Goal: Transaction & Acquisition: Purchase product/service

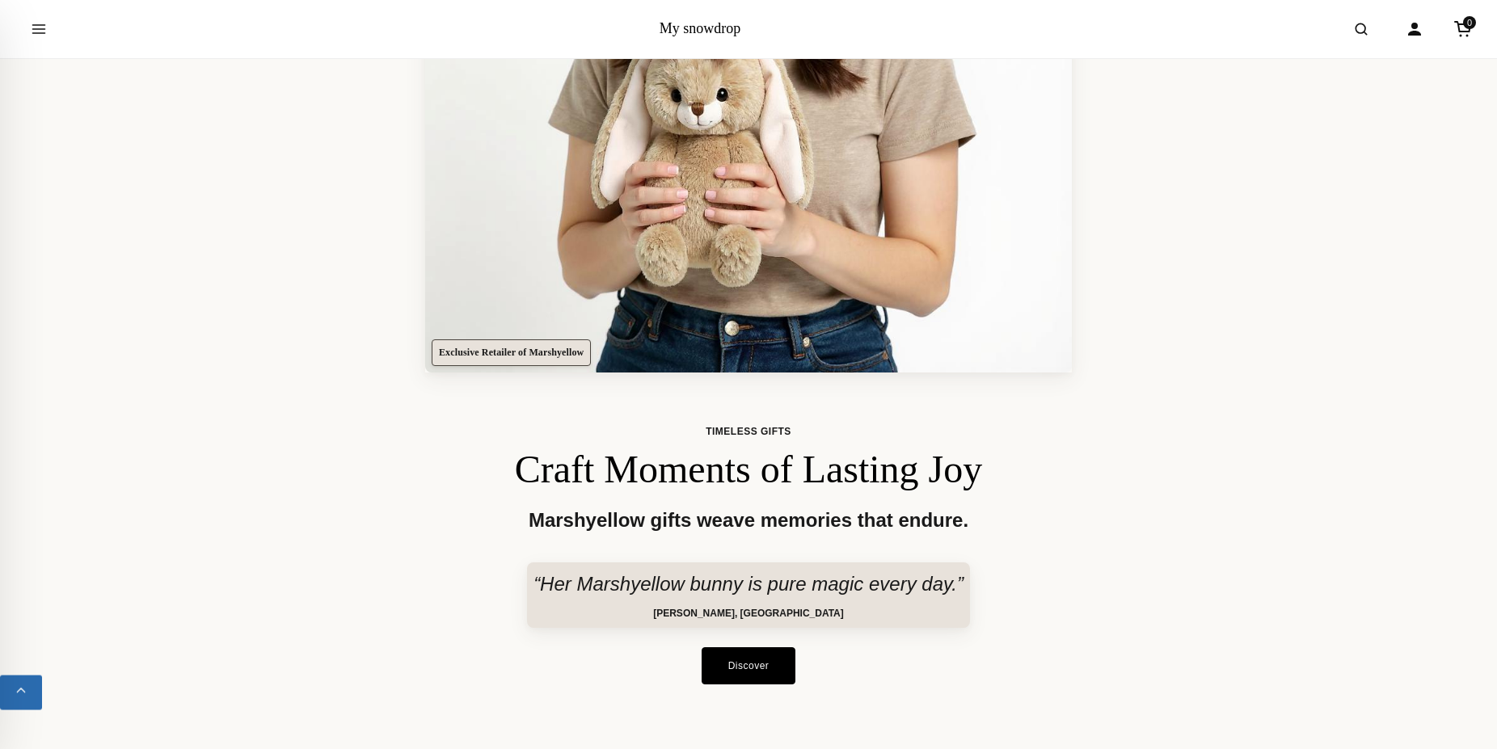
scroll to position [577, 0]
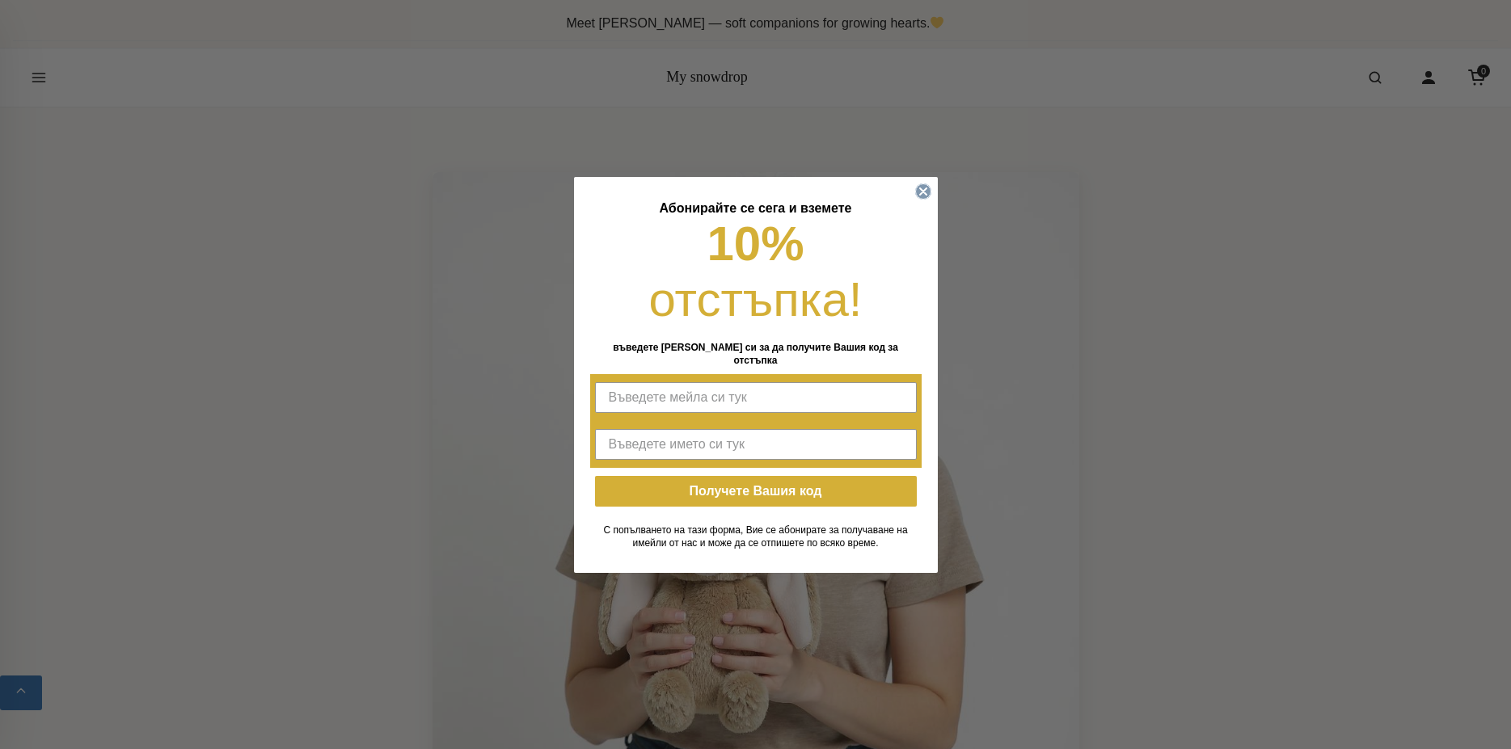
click at [922, 195] on icon "Close dialog" at bounding box center [923, 191] width 6 height 6
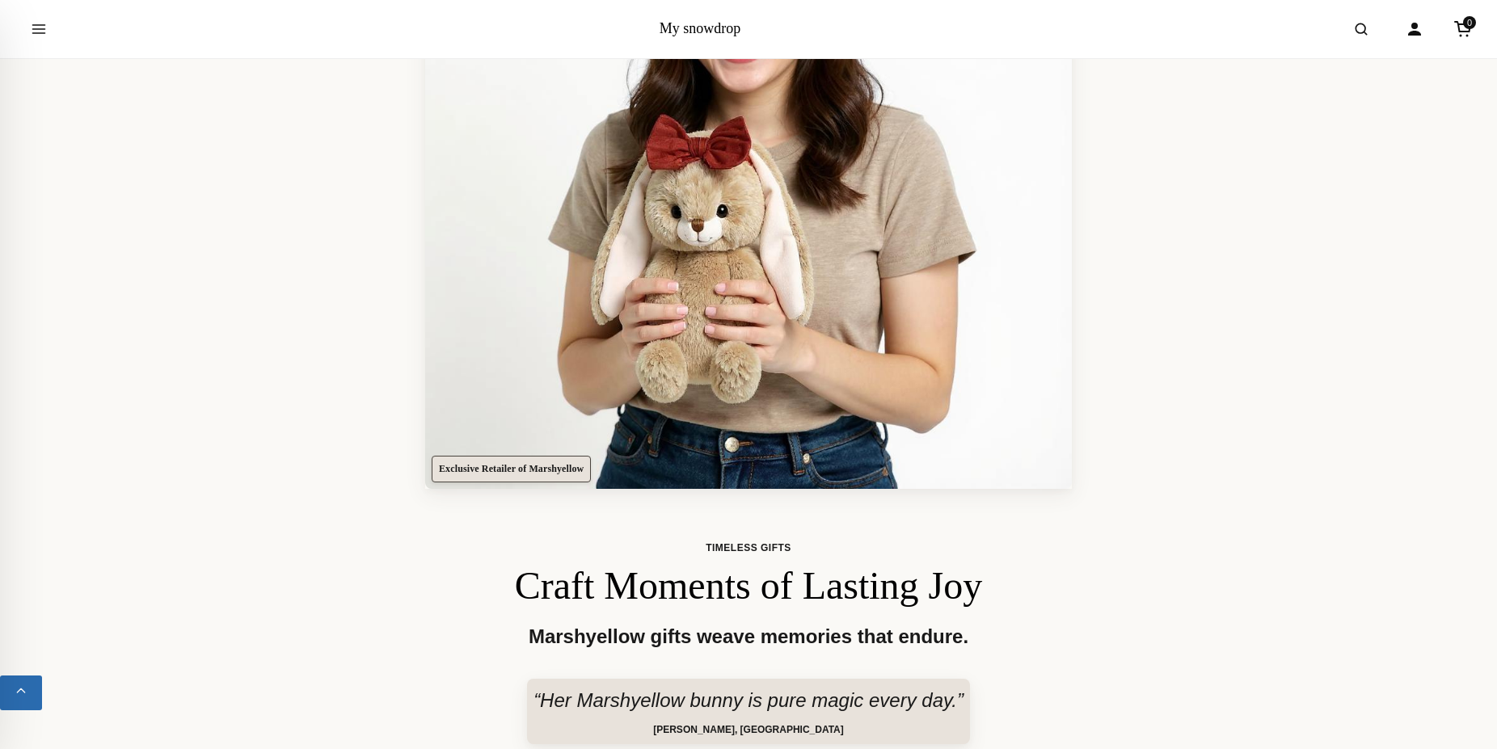
click at [761, 264] on img at bounding box center [748, 165] width 647 height 647
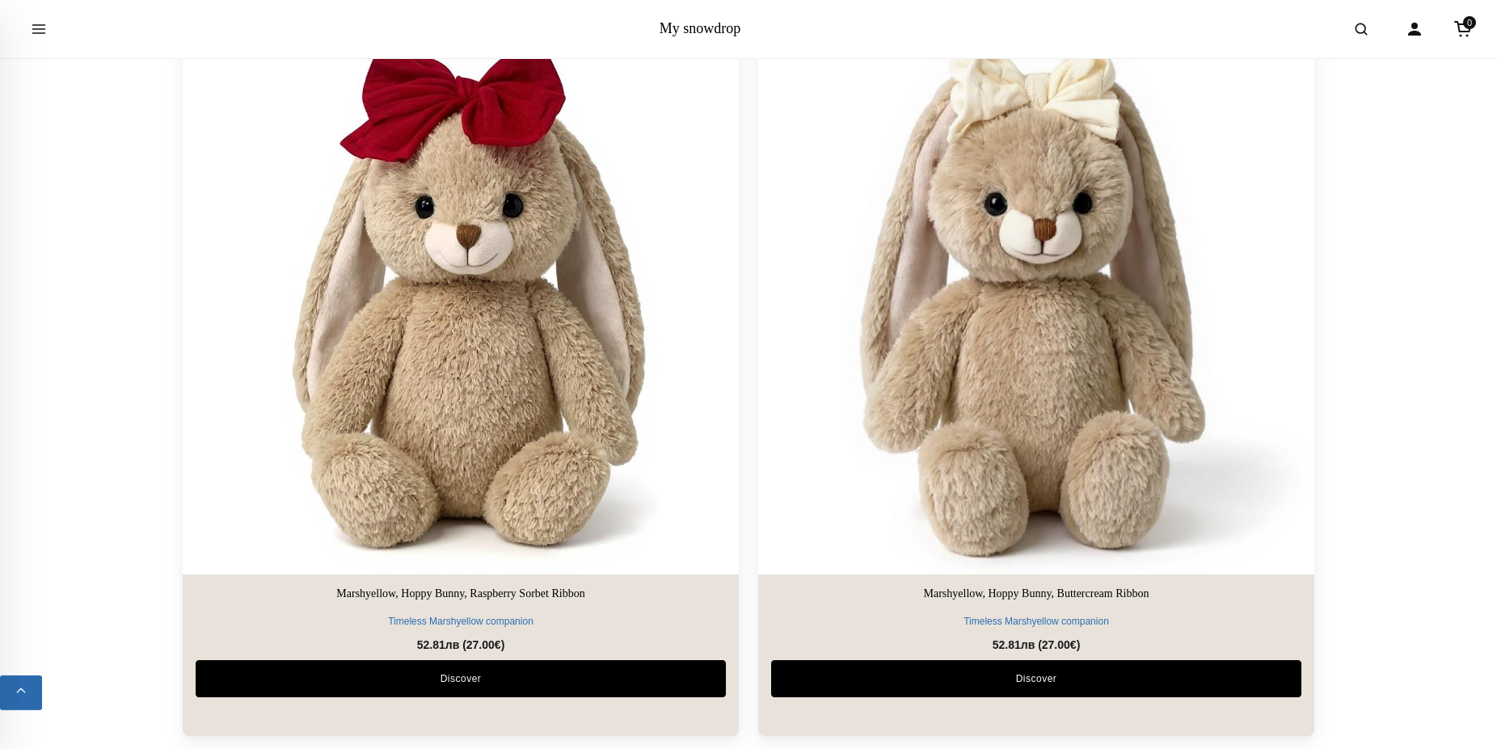
scroll to position [1484, 0]
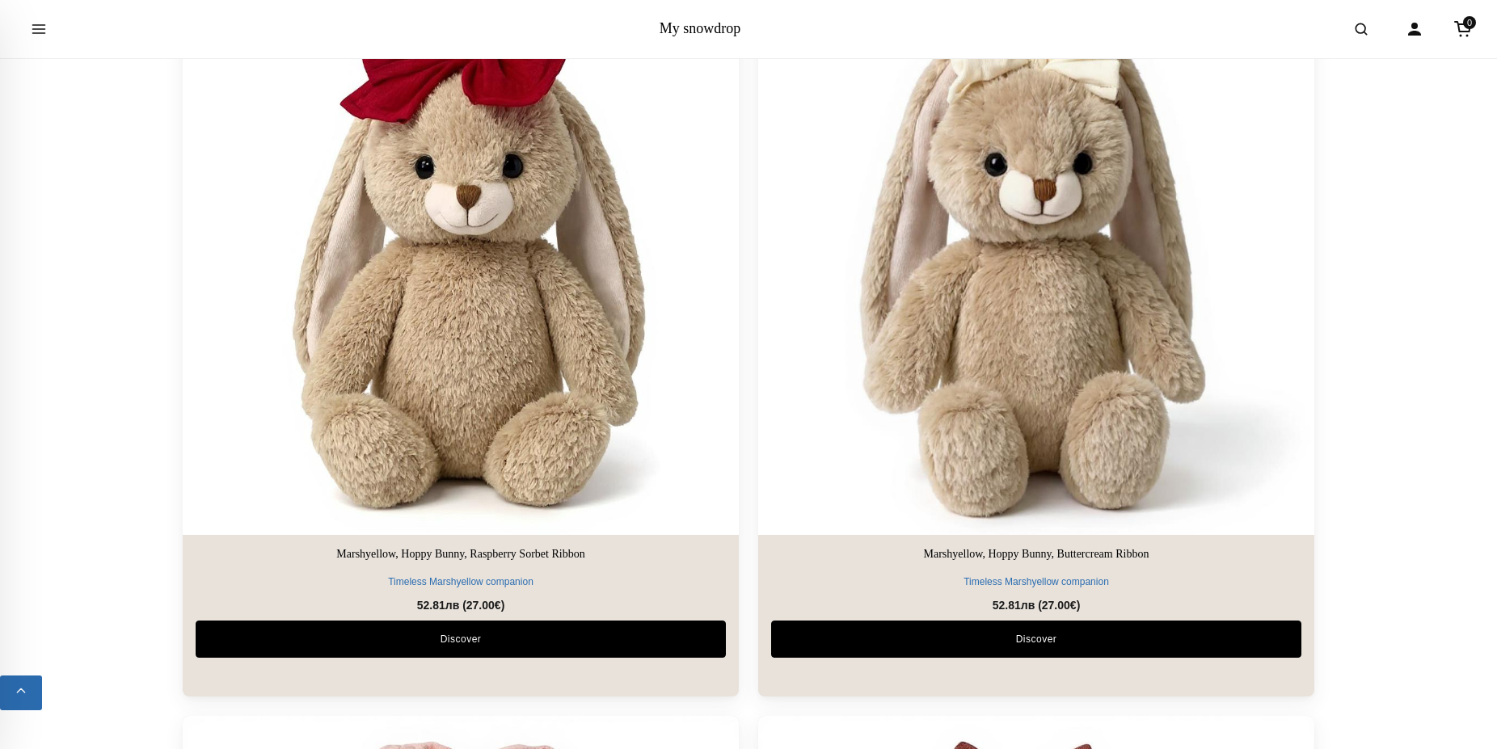
click at [1059, 309] on img at bounding box center [1037, 257] width 584 height 584
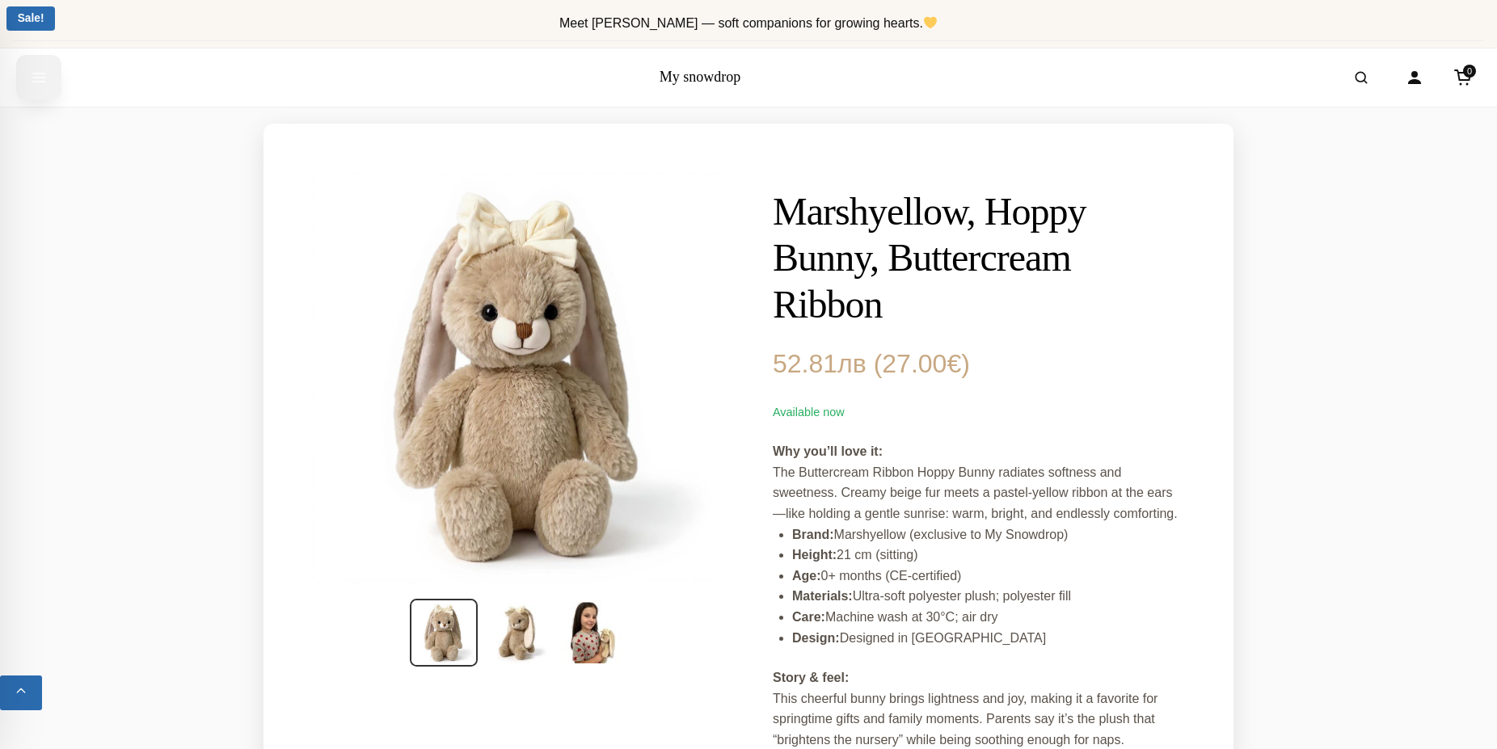
click at [40, 75] on icon "Open menu" at bounding box center [39, 77] width 16 height 29
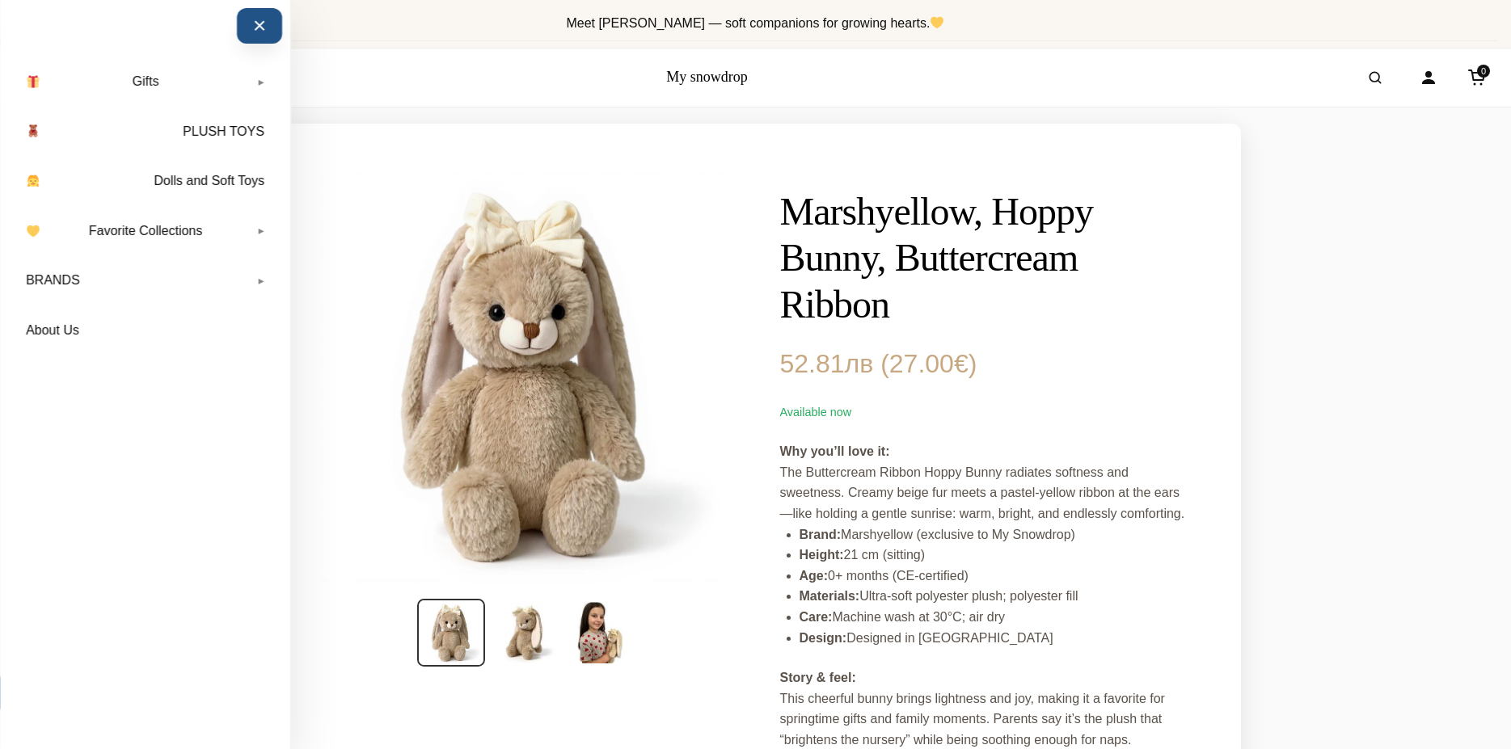
drag, startPoint x: 256, startPoint y: 31, endPoint x: 366, endPoint y: 48, distance: 111.3
click at [256, 30] on button "×" at bounding box center [259, 26] width 45 height 36
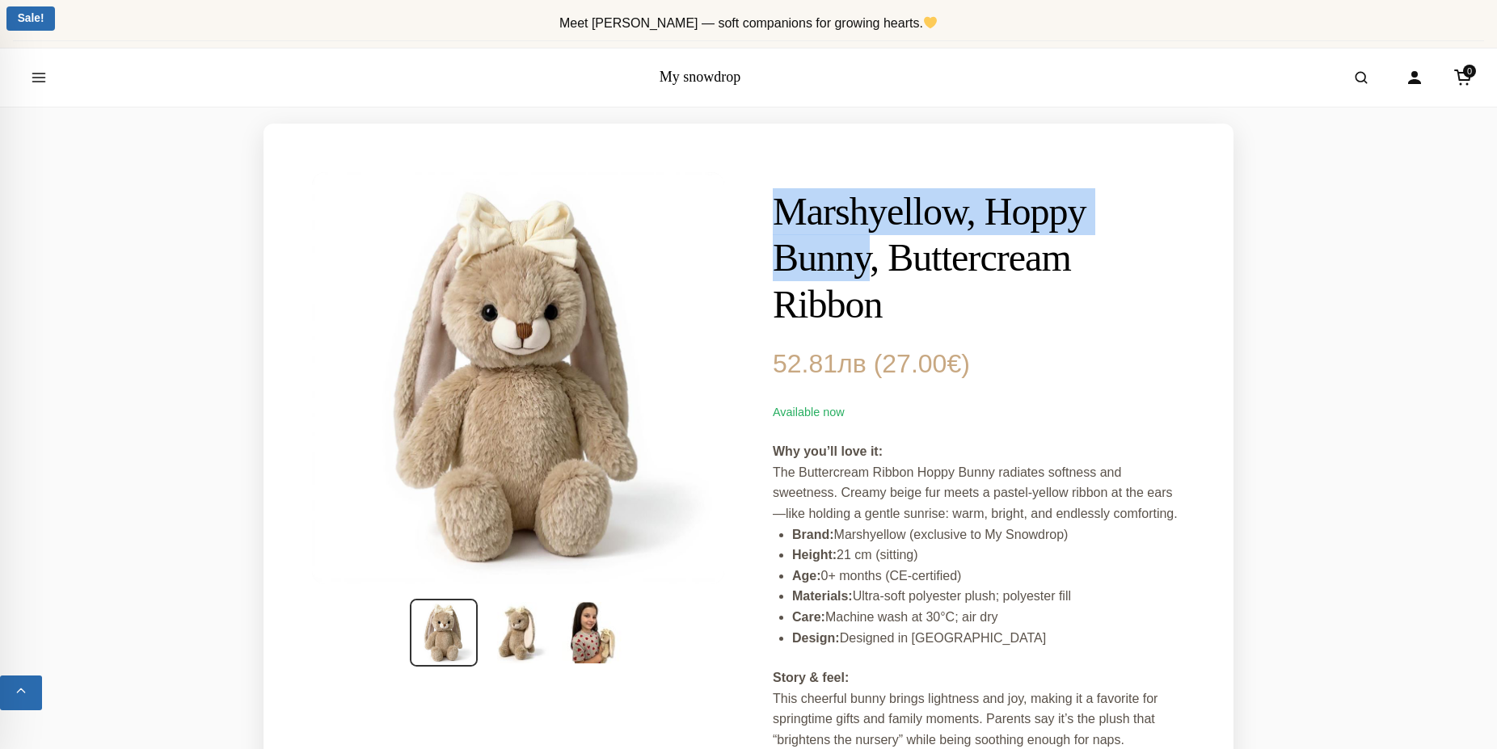
drag, startPoint x: 774, startPoint y: 204, endPoint x: 876, endPoint y: 256, distance: 114.6
click at [876, 256] on h1 "Marshyellow, Hoppy Bunny, Buttercream Ribbon" at bounding box center [979, 258] width 412 height 140
copy h1 "Marshyellow, Hoppy Bunny"
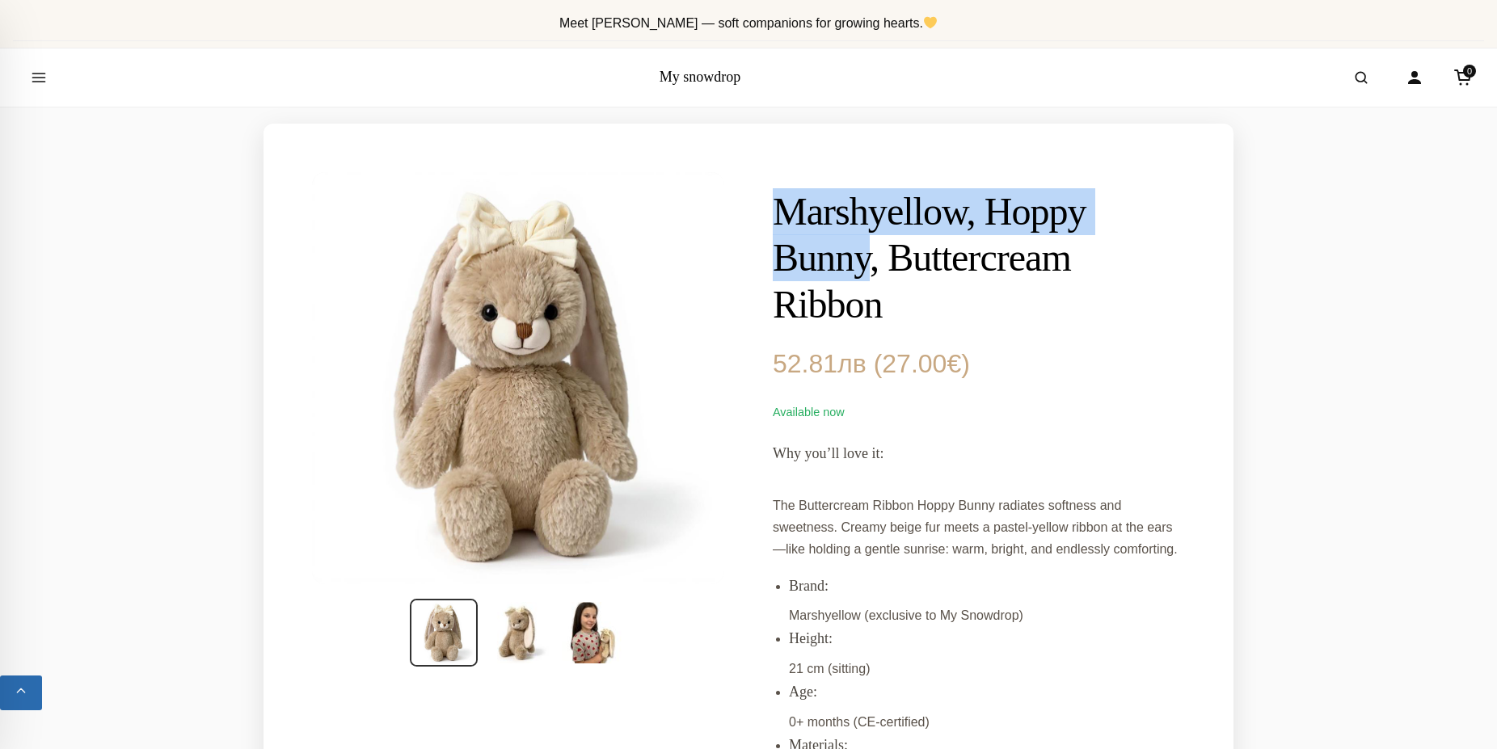
click at [876, 259] on h1 "Marshyellow, Hoppy Bunny, Buttercream Ribbon" at bounding box center [979, 258] width 412 height 140
